Goal: Task Accomplishment & Management: Use online tool/utility

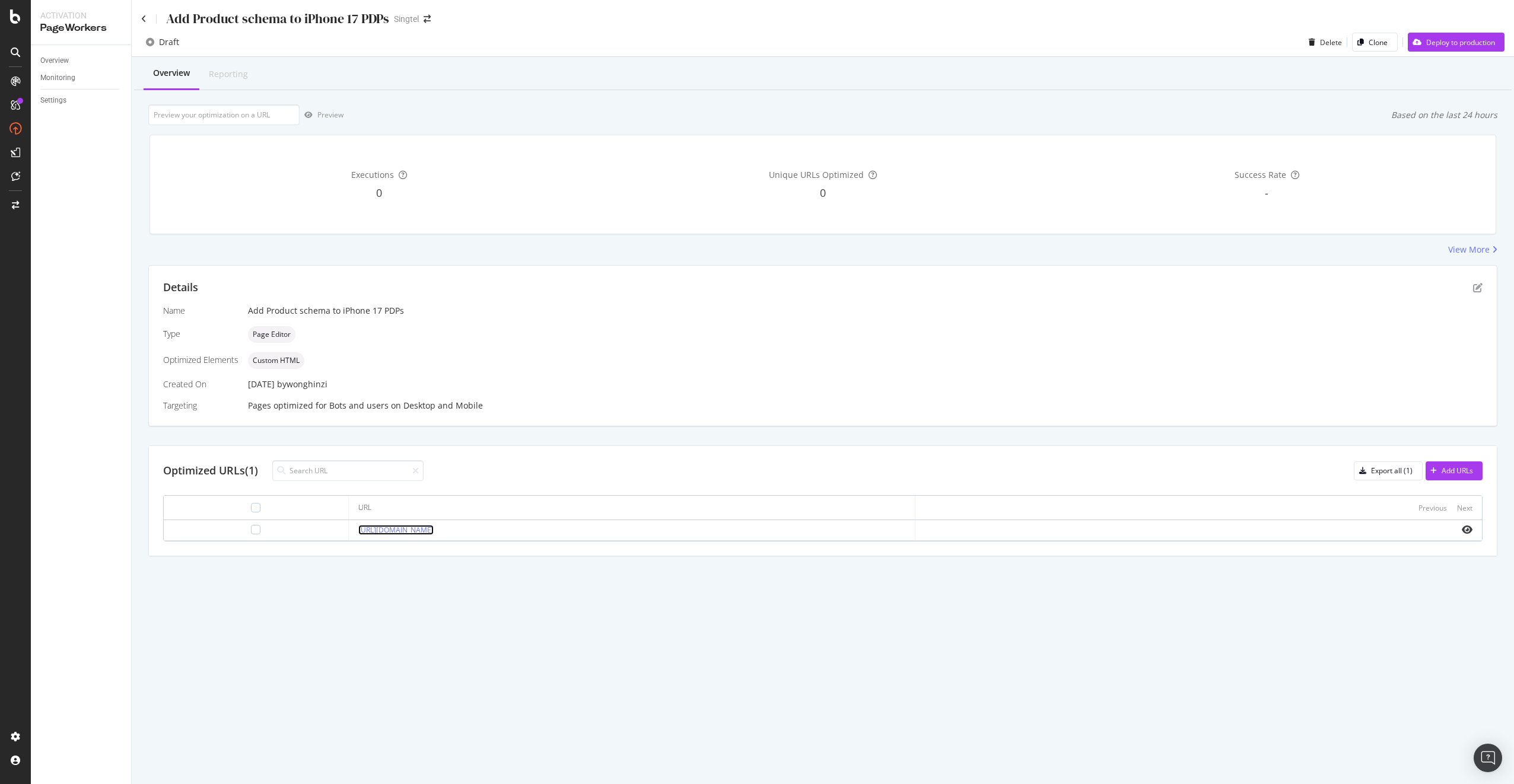
click at [403, 534] on link "[URL][DOMAIN_NAME]" at bounding box center [396, 530] width 76 height 10
click at [1478, 291] on icon "pen-to-square" at bounding box center [1478, 287] width 9 height 9
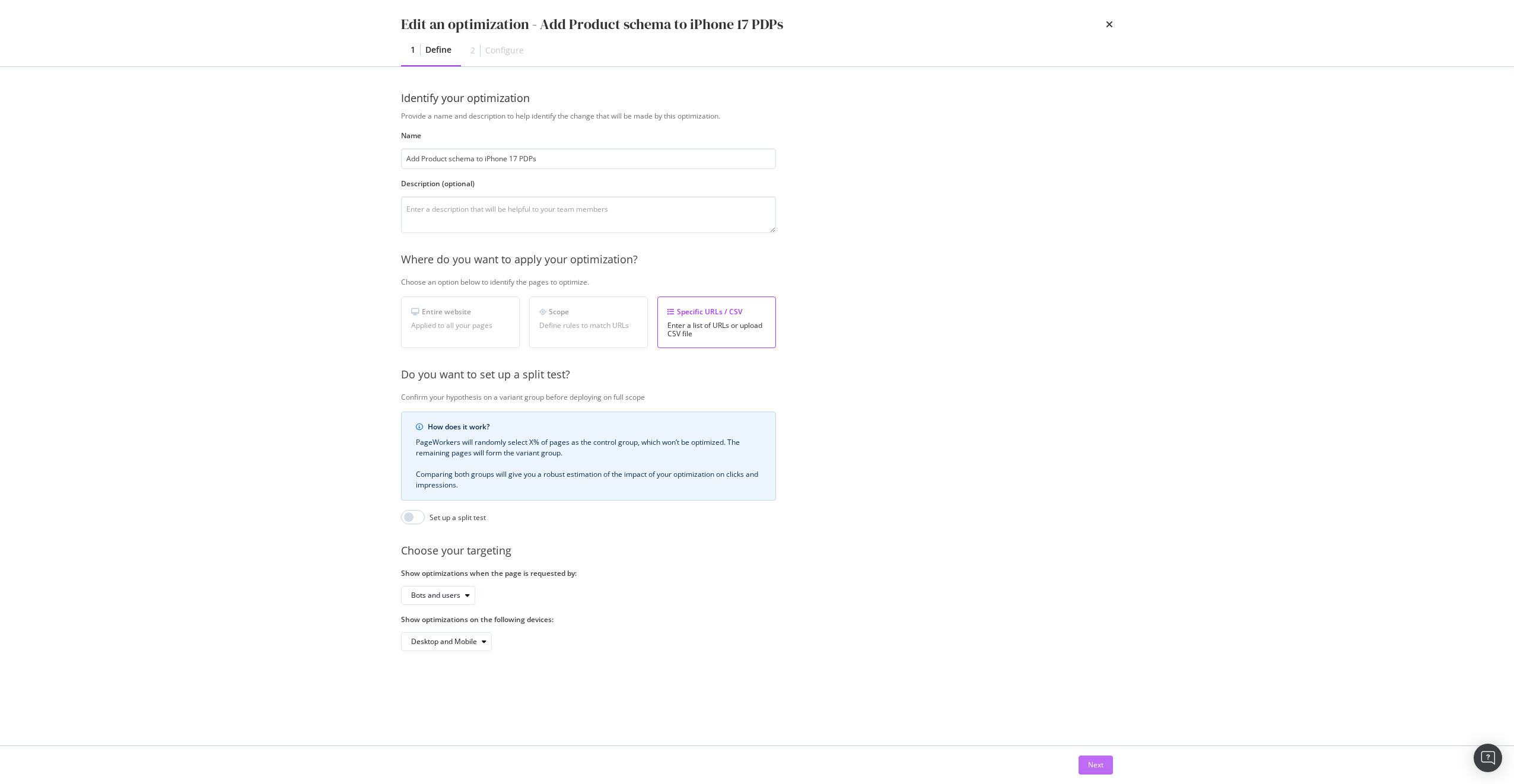
click at [1108, 772] on button "Next" at bounding box center [1095, 765] width 35 height 19
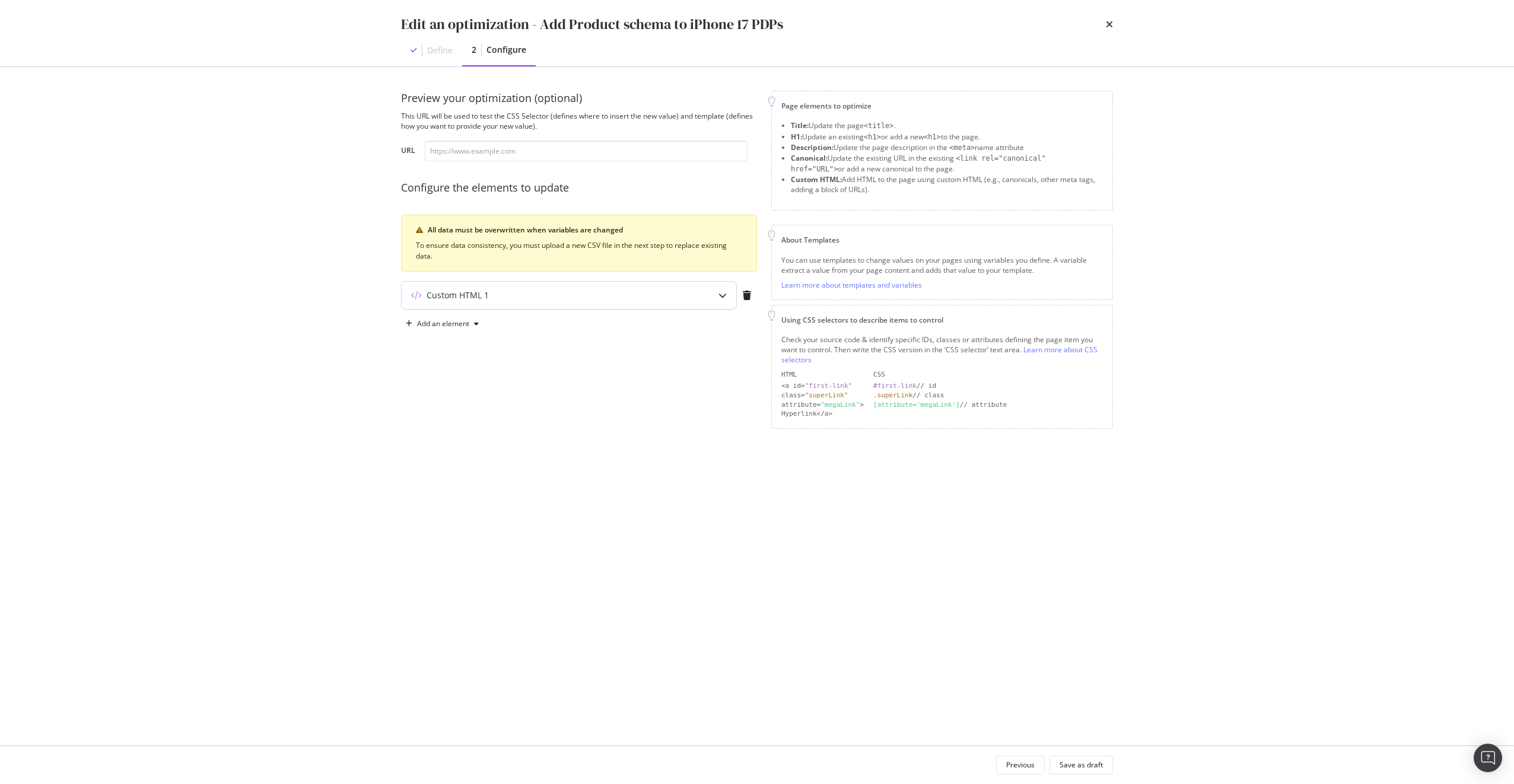
click at [620, 295] on div "Custom HTML 1" at bounding box center [545, 295] width 287 height 12
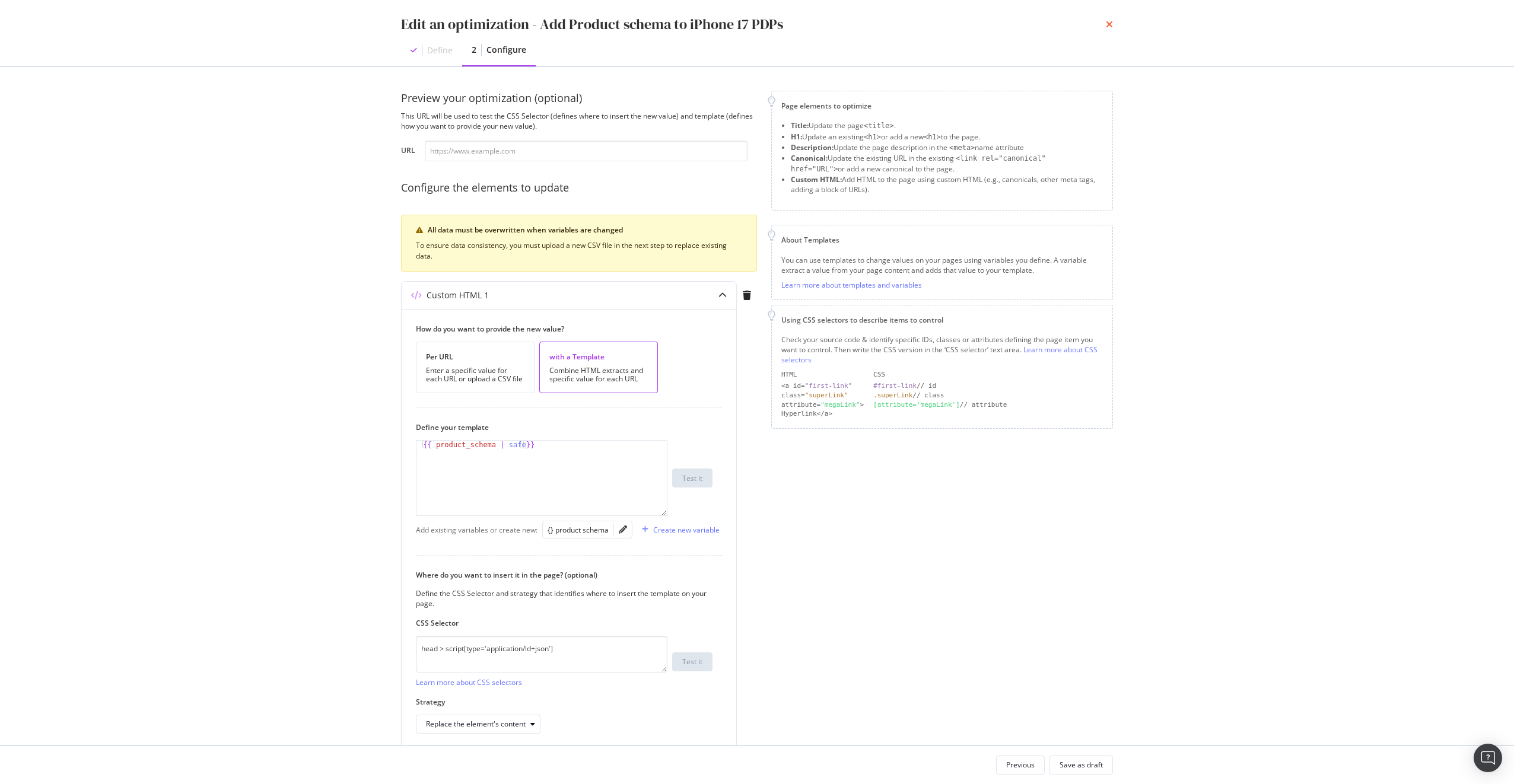
click at [1109, 22] on icon "times" at bounding box center [1108, 24] width 7 height 9
